Goal: Information Seeking & Learning: Learn about a topic

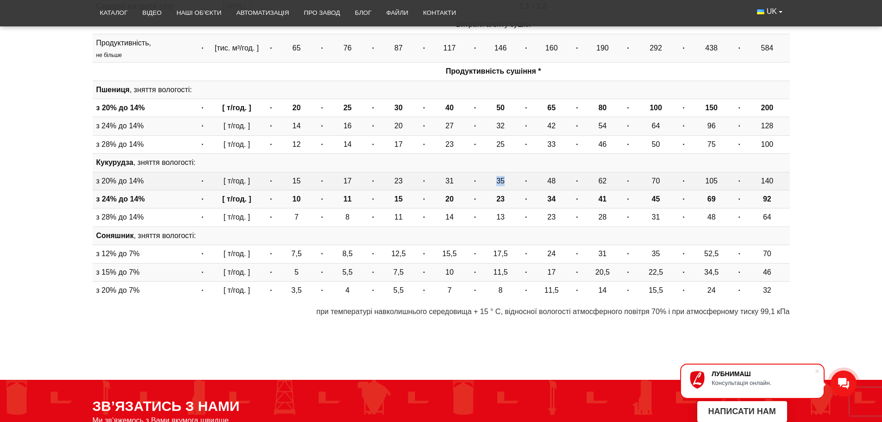
click at [498, 182] on td "35" at bounding box center [500, 181] width 40 height 18
drag, startPoint x: 502, startPoint y: 182, endPoint x: 497, endPoint y: 181, distance: 4.7
click at [497, 181] on td "35" at bounding box center [500, 181] width 40 height 18
drag, startPoint x: 504, startPoint y: 181, endPoint x: 497, endPoint y: 182, distance: 6.5
click at [497, 182] on td "35" at bounding box center [500, 181] width 40 height 18
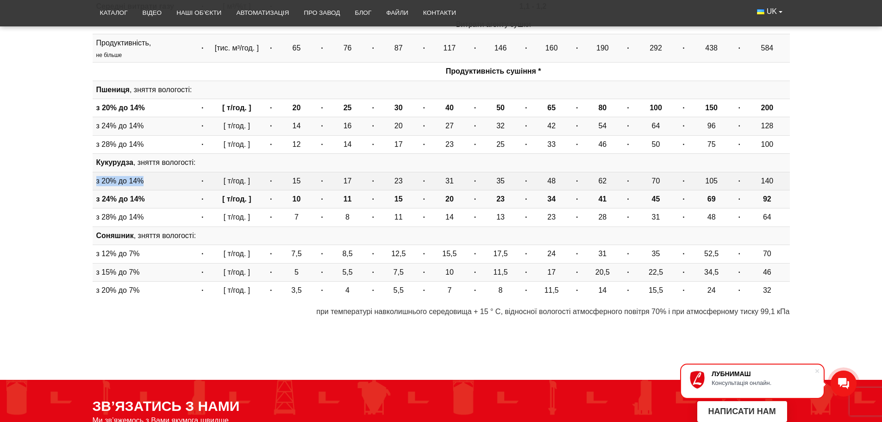
drag, startPoint x: 95, startPoint y: 181, endPoint x: 141, endPoint y: 181, distance: 45.8
click at [141, 181] on td "з 20% до 14%" at bounding box center [145, 181] width 105 height 18
click at [111, 181] on td "з 20% до 14%" at bounding box center [145, 181] width 105 height 18
drag, startPoint x: 102, startPoint y: 181, endPoint x: 142, endPoint y: 181, distance: 39.8
click at [141, 181] on td "з 20% до 14%" at bounding box center [145, 181] width 105 height 18
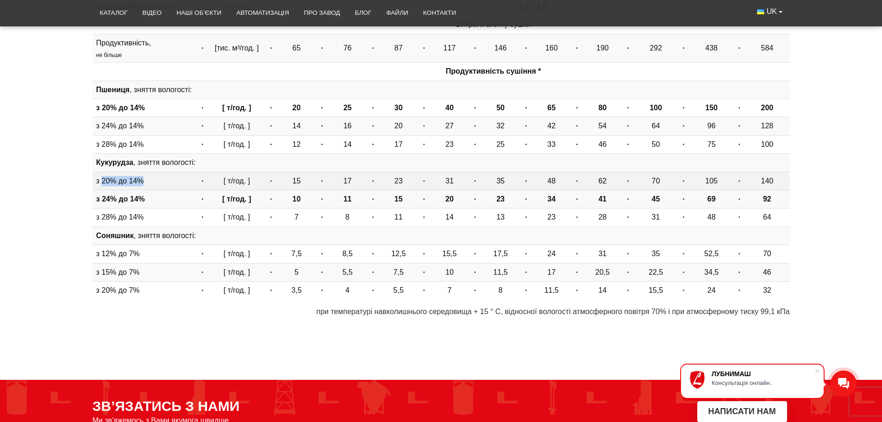
click at [151, 181] on td "з 20% до 14%" at bounding box center [145, 181] width 105 height 18
